Goal: Obtain resource: Download file/media

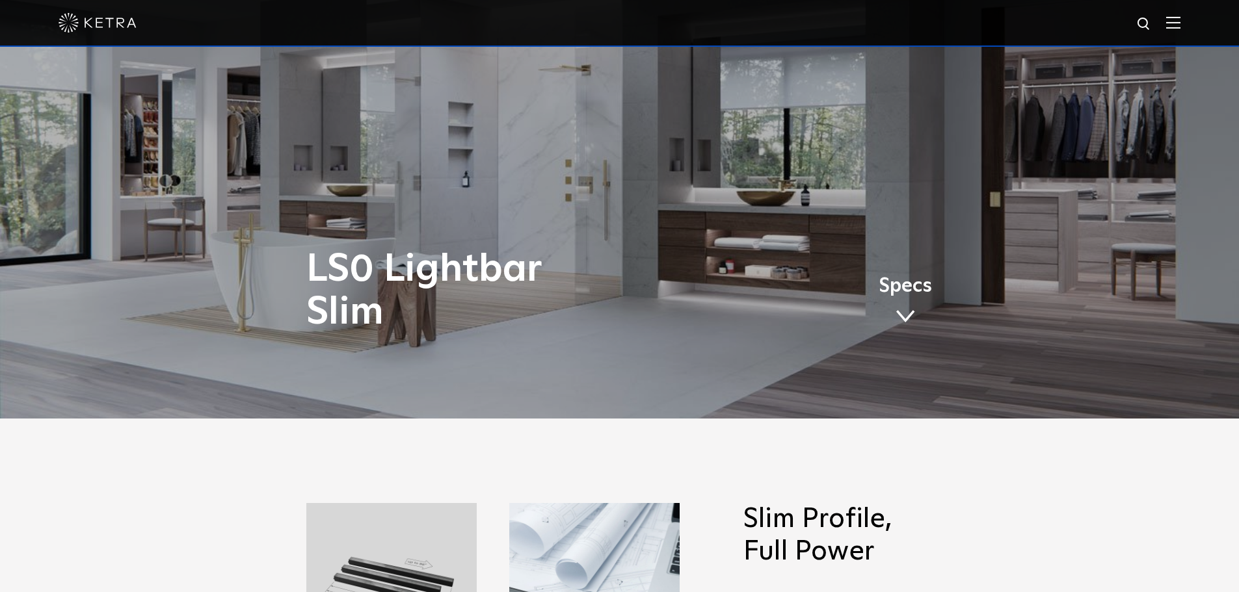
scroll to position [195, 0]
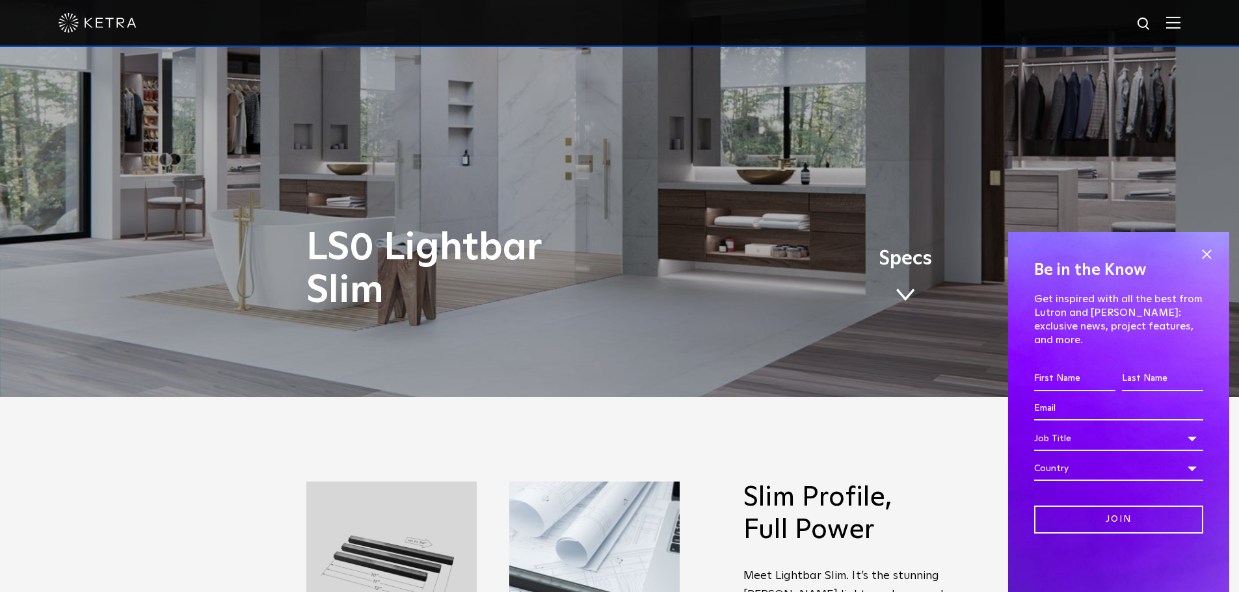
click at [904, 295] on span at bounding box center [905, 295] width 20 height 14
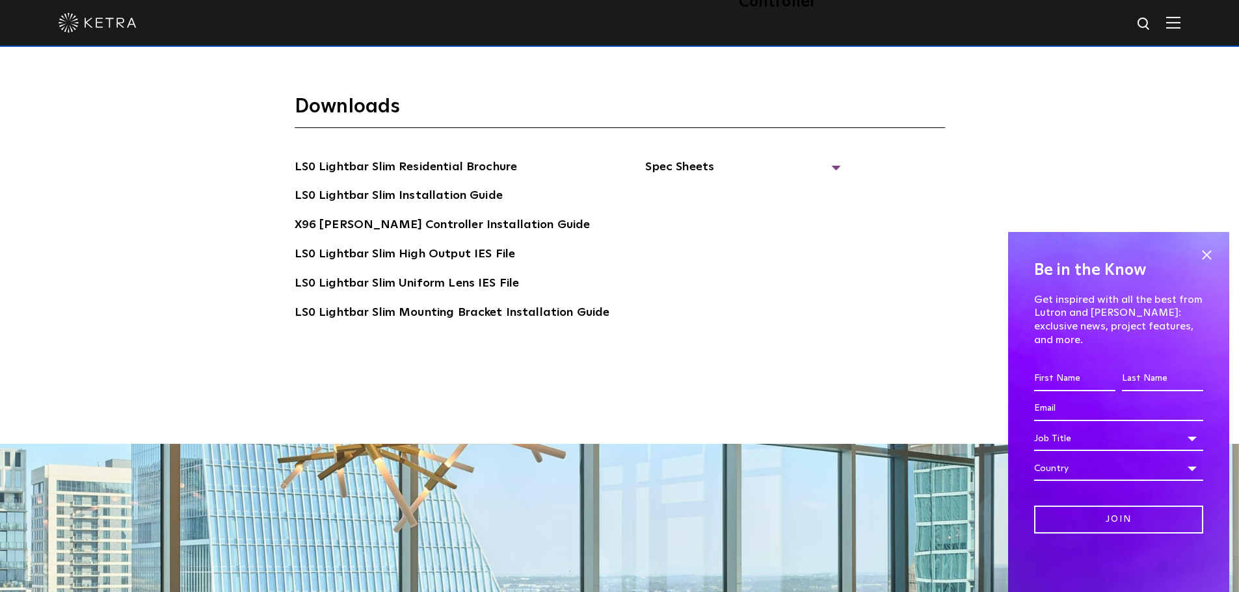
scroll to position [2690, 0]
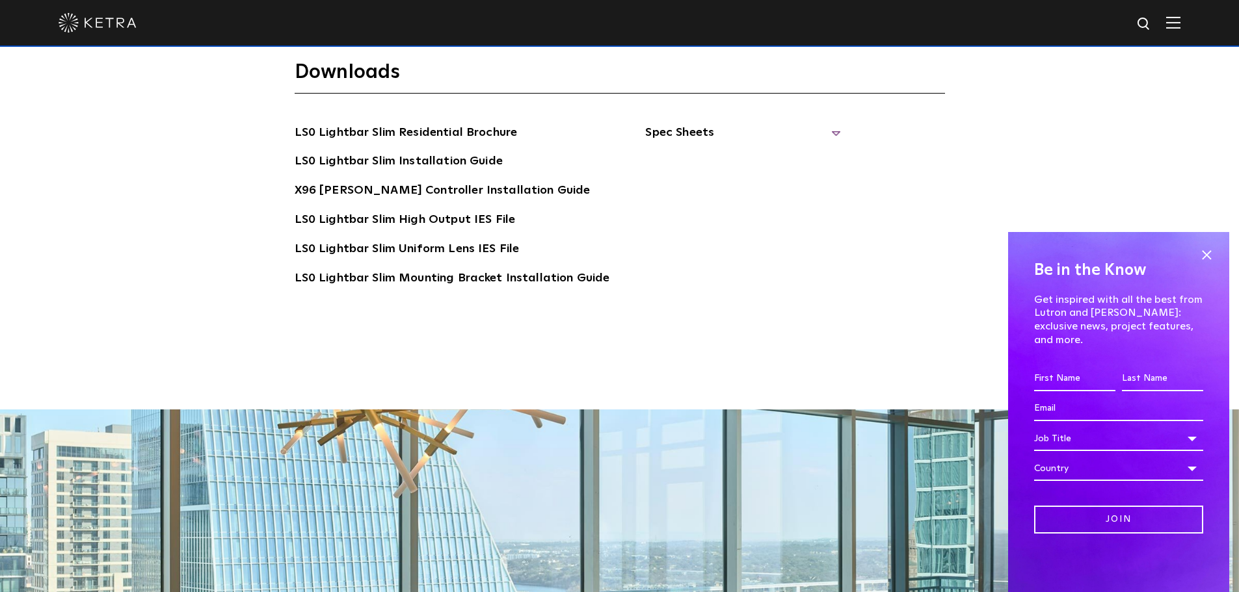
click at [701, 124] on span "Spec Sheets" at bounding box center [742, 138] width 195 height 29
click at [700, 151] on link "LS0 Lightbar Slim Spec Sheet" at bounding box center [744, 161] width 167 height 21
click at [695, 181] on link "X96 [PERSON_NAME] Controller Spec Sheet" at bounding box center [750, 201] width 179 height 40
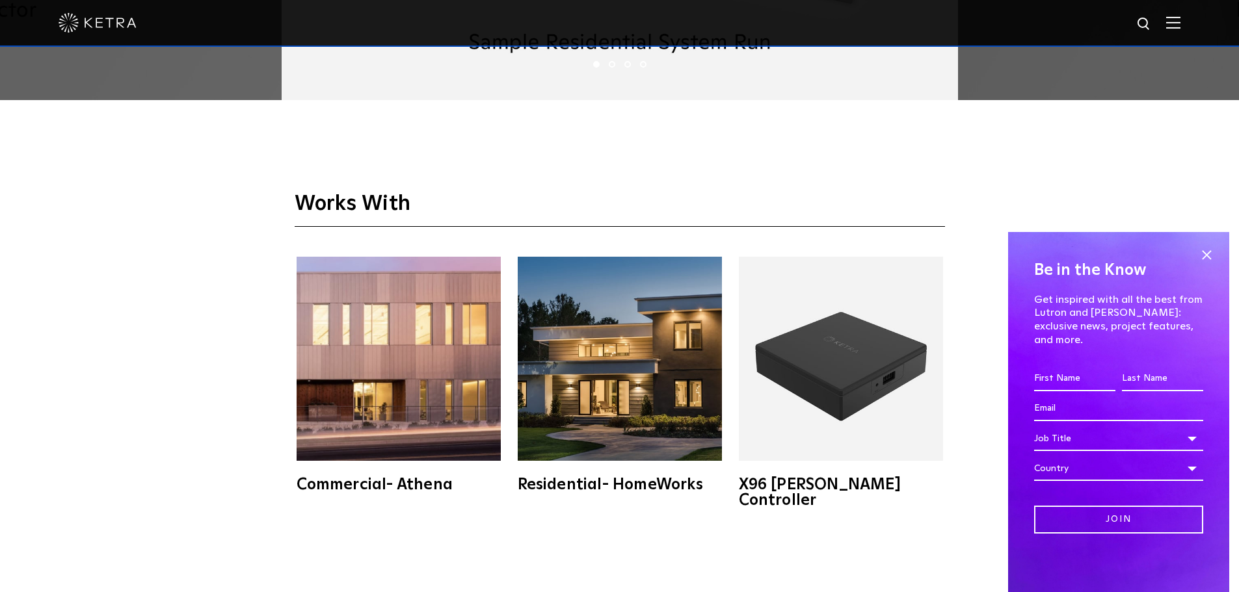
scroll to position [2417, 0]
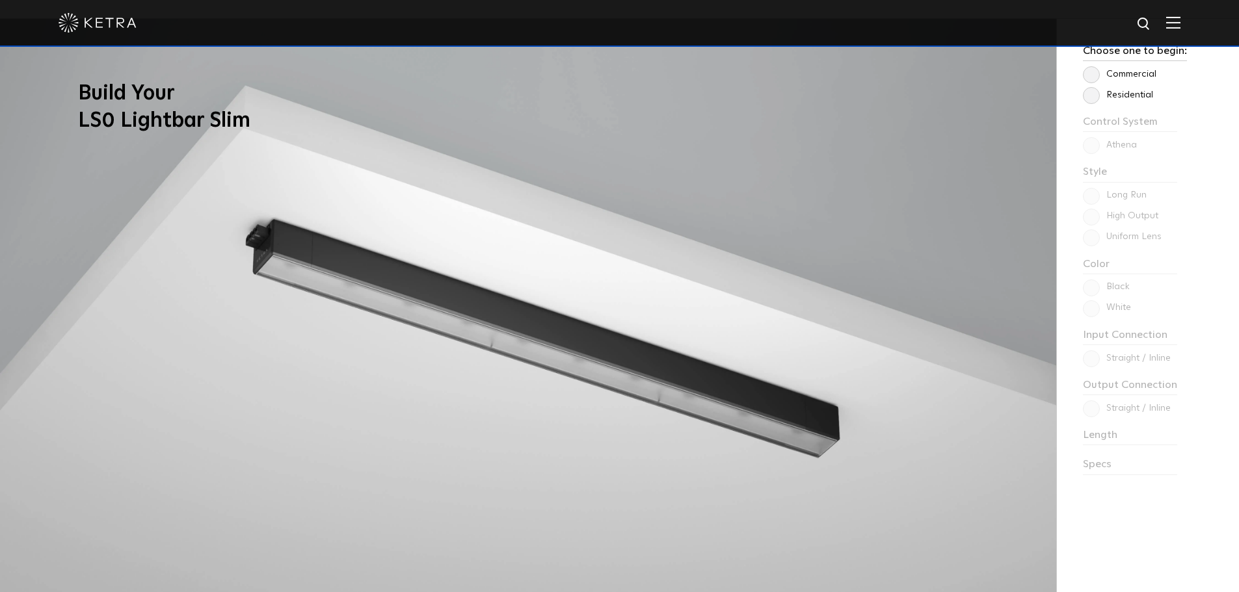
scroll to position [1105, 0]
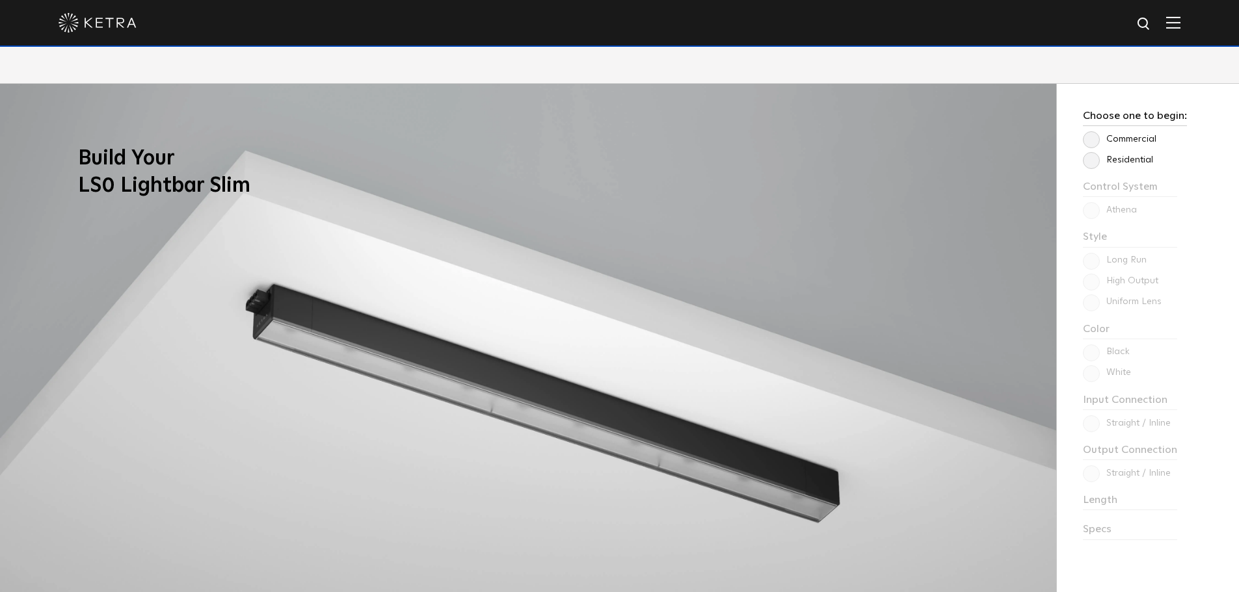
click at [1088, 161] on label "Residential" at bounding box center [1118, 160] width 70 height 11
click at [0, 0] on input "Residential" at bounding box center [0, 0] width 0 height 0
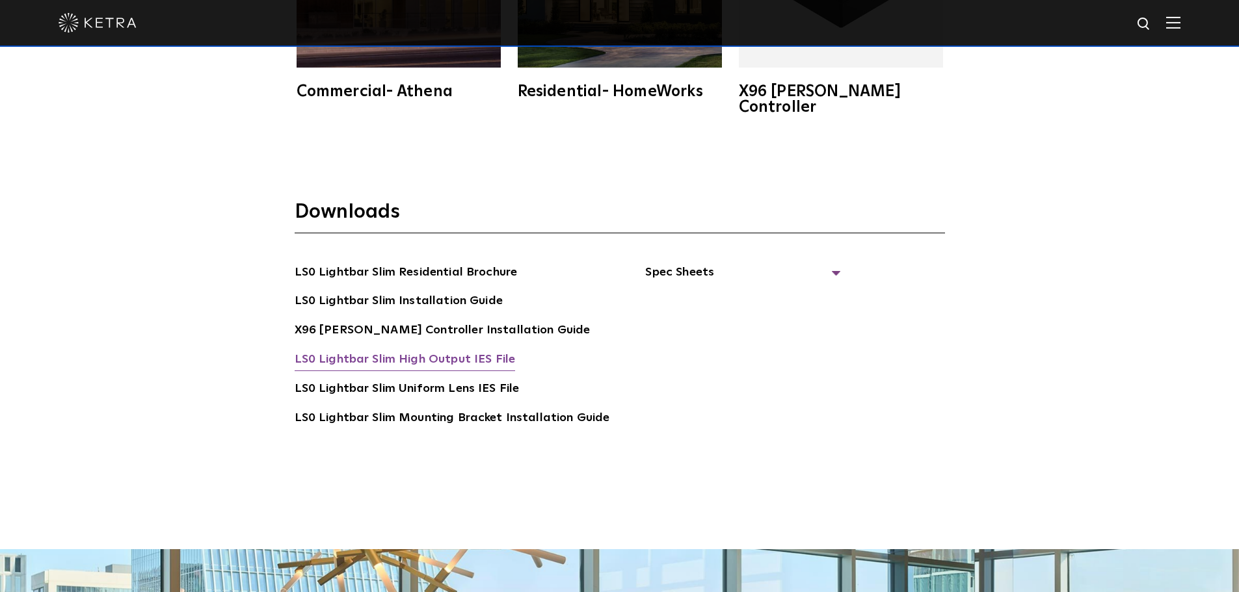
scroll to position [2601, 0]
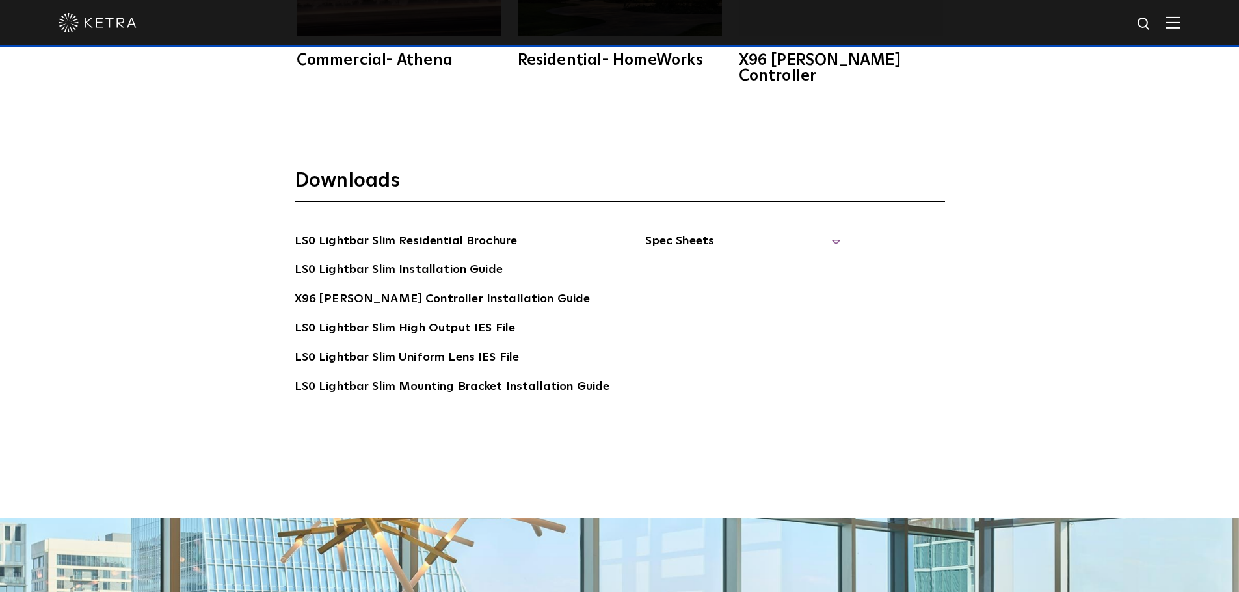
click at [687, 232] on span "Spec Sheets" at bounding box center [742, 246] width 195 height 29
click at [688, 260] on link "LS0 Lightbar Slim Spec Sheet" at bounding box center [744, 270] width 167 height 21
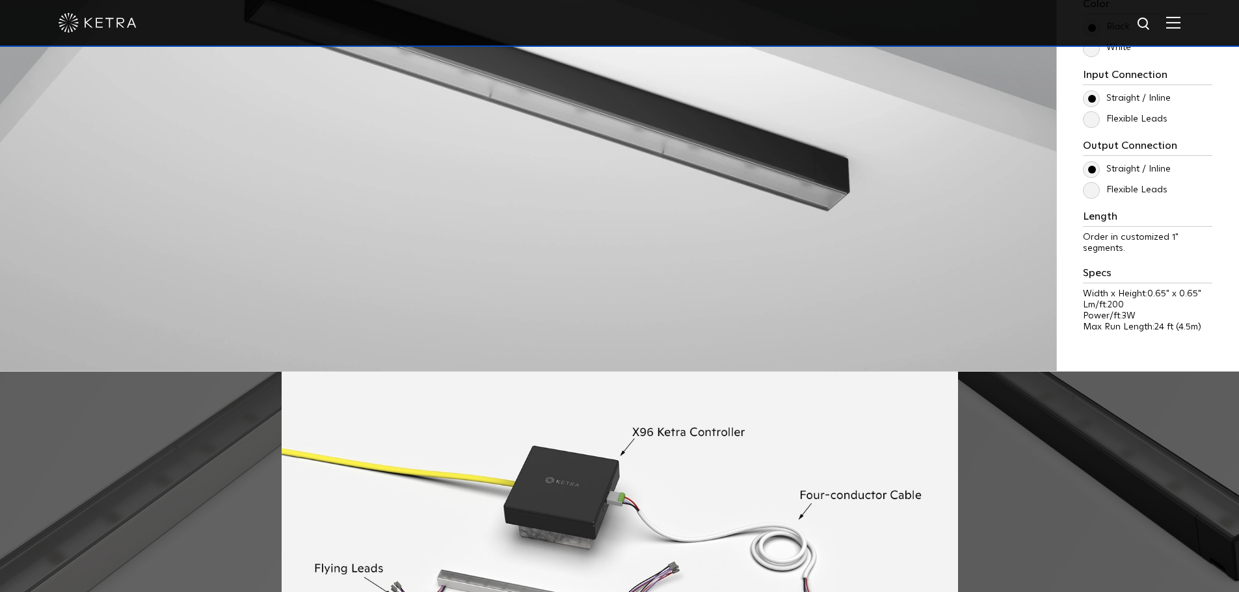
scroll to position [1170, 0]
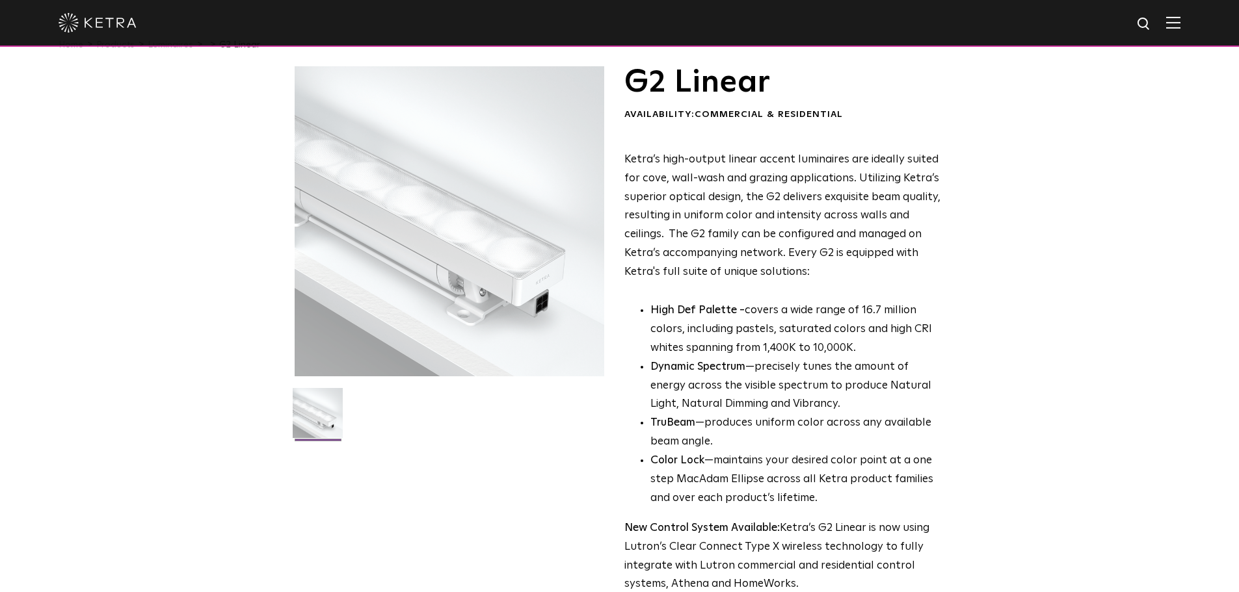
scroll to position [5, 0]
